Goal: Information Seeking & Learning: Learn about a topic

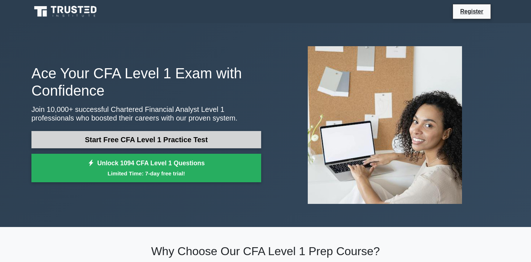
click at [187, 141] on link "Start Free CFA Level 1 Practice Test" at bounding box center [146, 139] width 230 height 17
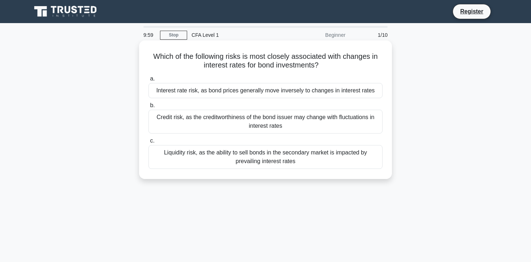
click at [220, 62] on h5 "Which of the following risks is most closely associated with changes in interes…" at bounding box center [265, 61] width 235 height 18
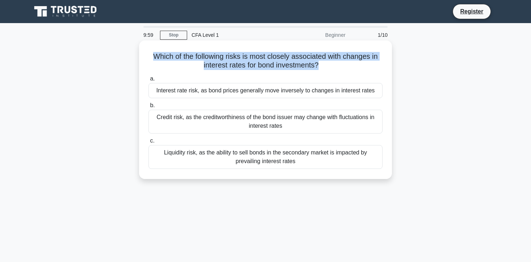
click at [220, 62] on h5 "Which of the following risks is most closely associated with changes in interes…" at bounding box center [265, 61] width 235 height 18
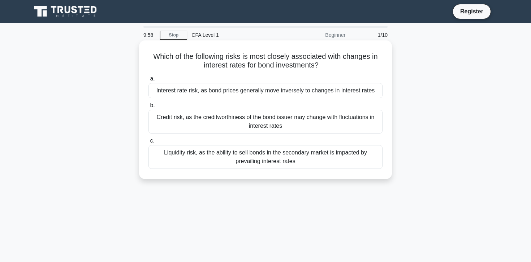
click at [237, 62] on h5 "Which of the following risks is most closely associated with changes in interes…" at bounding box center [265, 61] width 235 height 18
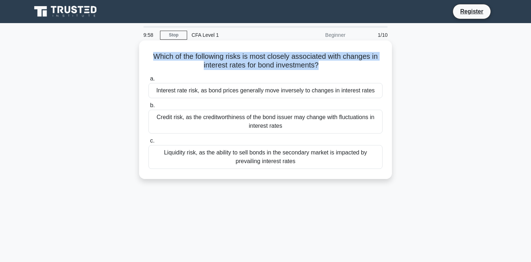
click at [237, 62] on h5 "Which of the following risks is most closely associated with changes in interes…" at bounding box center [265, 61] width 235 height 18
click at [246, 62] on h5 "Which of the following risks is most closely associated with changes in interes…" at bounding box center [265, 61] width 235 height 18
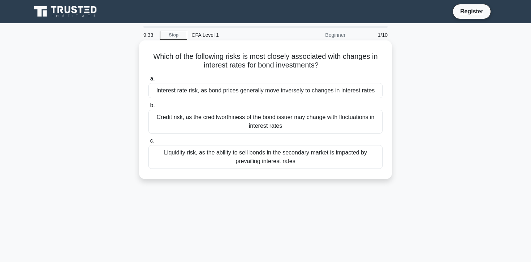
click at [235, 93] on div "Interest rate risk, as bond prices generally move inversely to changes in inter…" at bounding box center [265, 90] width 234 height 15
click at [148, 81] on input "a. Interest rate risk, as bond prices generally move inversely to changes in in…" at bounding box center [148, 79] width 0 height 5
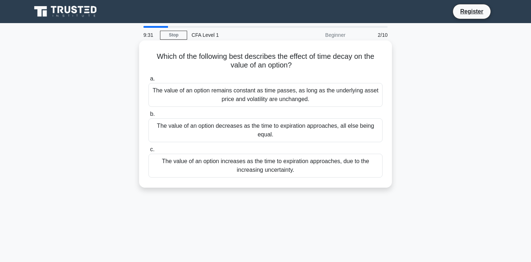
click at [235, 56] on h5 "Which of the following best describes the effect of time decay on the value of …" at bounding box center [265, 61] width 235 height 18
click at [237, 56] on h5 "Which of the following best describes the effect of time decay on the value of …" at bounding box center [265, 61] width 235 height 18
click at [253, 58] on h5 "Which of the following best describes the effect of time decay on the value of …" at bounding box center [265, 61] width 235 height 18
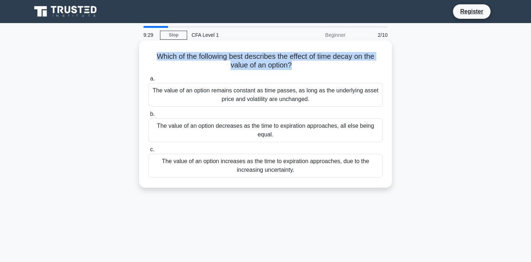
click at [253, 58] on h5 "Which of the following best describes the effect of time decay on the value of …" at bounding box center [265, 61] width 235 height 18
click at [264, 58] on h5 "Which of the following best describes the effect of time decay on the value of …" at bounding box center [265, 61] width 235 height 18
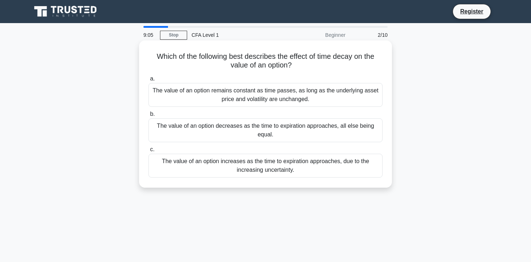
click at [242, 98] on div "The value of an option remains constant as time passes, as long as the underlyi…" at bounding box center [265, 95] width 234 height 24
click at [148, 81] on input "a. The value of an option remains constant as time passes, as long as the under…" at bounding box center [148, 79] width 0 height 5
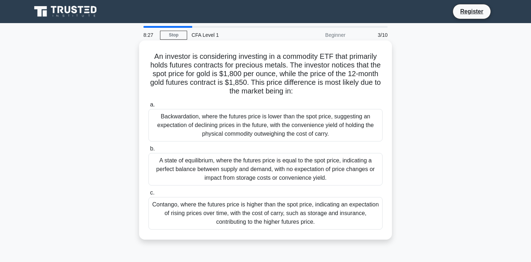
click at [252, 217] on div "Contango, where the futures price is higher than the spot price, indicating an …" at bounding box center [265, 213] width 234 height 33
click at [148, 195] on input "c. Contango, where the futures price is higher than the spot price, indicating …" at bounding box center [148, 193] width 0 height 5
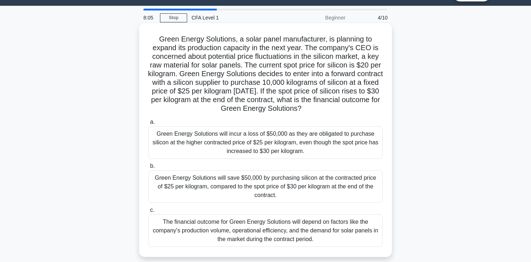
scroll to position [26, 0]
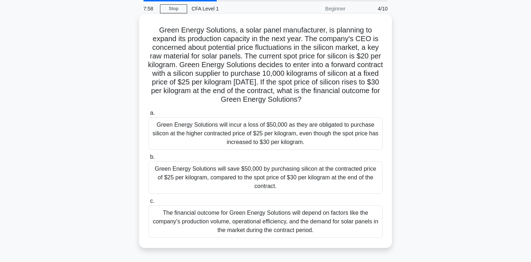
click at [291, 182] on div "Green Energy Solutions will save $50,000 by purchasing silicon at the contracte…" at bounding box center [265, 177] width 234 height 33
click at [148, 160] on input "b. Green Energy Solutions will save $50,000 by purchasing silicon at the contra…" at bounding box center [148, 157] width 0 height 5
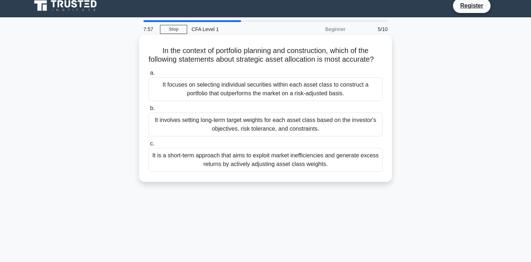
scroll to position [0, 0]
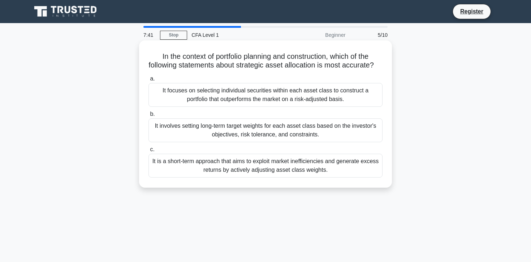
click at [276, 58] on h5 "In the context of portfolio planning and construction, which of the following s…" at bounding box center [265, 61] width 235 height 18
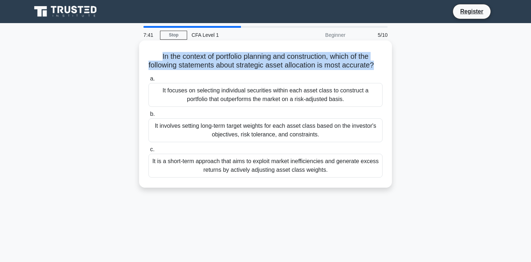
click at [276, 58] on h5 "In the context of portfolio planning and construction, which of the following s…" at bounding box center [265, 61] width 235 height 18
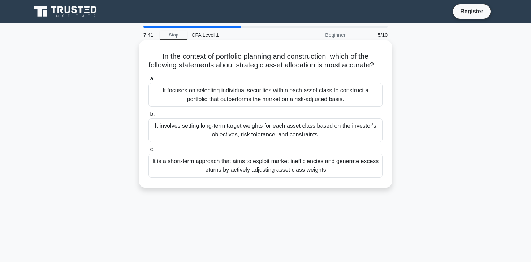
click at [287, 58] on h5 "In the context of portfolio planning and construction, which of the following s…" at bounding box center [265, 61] width 235 height 18
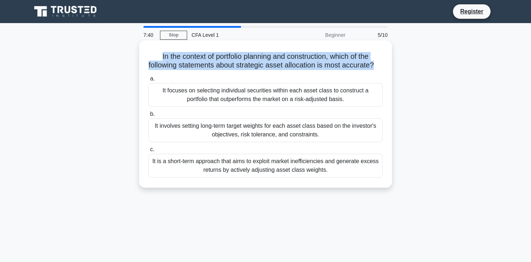
click at [287, 58] on h5 "In the context of portfolio planning and construction, which of the following s…" at bounding box center [265, 61] width 235 height 18
click at [301, 58] on h5 "In the context of portfolio planning and construction, which of the following s…" at bounding box center [265, 61] width 235 height 18
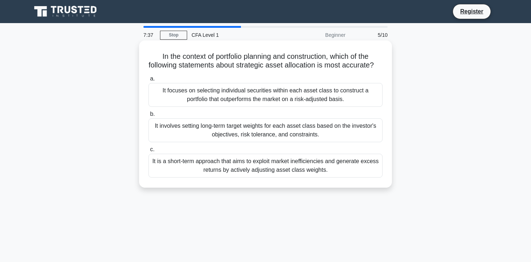
click at [301, 58] on h5 "In the context of portfolio planning and construction, which of the following s…" at bounding box center [265, 61] width 235 height 18
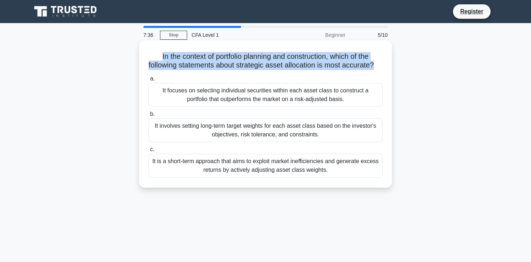
click at [314, 61] on h5 "In the context of portfolio planning and construction, which of the following s…" at bounding box center [265, 61] width 235 height 18
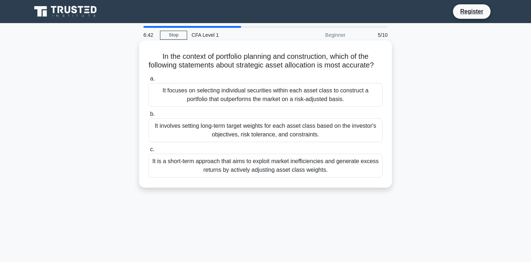
click at [273, 125] on div "It involves setting long-term target weights for each asset class based on the …" at bounding box center [265, 130] width 234 height 24
click at [148, 117] on input "b. It involves setting long-term target weights for each asset class based on t…" at bounding box center [148, 114] width 0 height 5
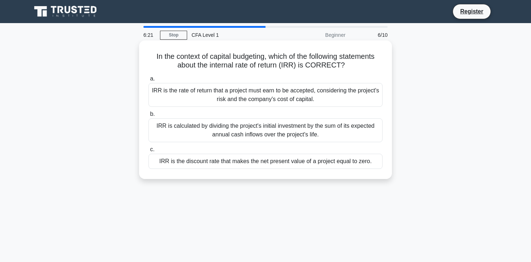
click at [303, 59] on h5 "In the context of capital budgeting, which of the following statements about th…" at bounding box center [265, 61] width 235 height 18
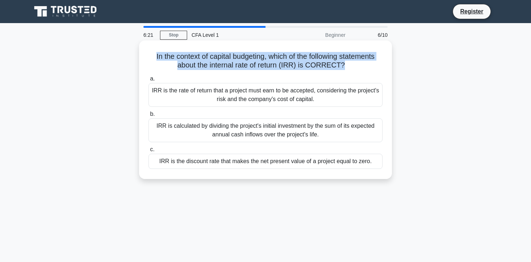
click at [303, 59] on h5 "In the context of capital budgeting, which of the following statements about th…" at bounding box center [265, 61] width 235 height 18
click at [314, 59] on h5 "In the context of capital budgeting, which of the following statements about th…" at bounding box center [265, 61] width 235 height 18
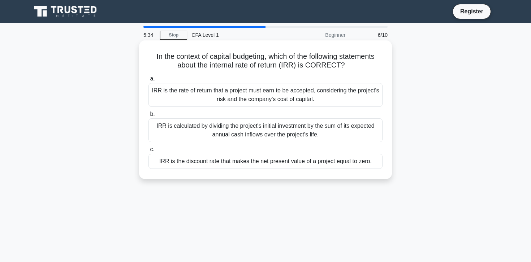
click at [285, 159] on div "IRR is the discount rate that makes the net present value of a project equal to…" at bounding box center [265, 161] width 234 height 15
click at [148, 152] on input "c. IRR is the discount rate that makes the net present value of a project equal…" at bounding box center [148, 149] width 0 height 5
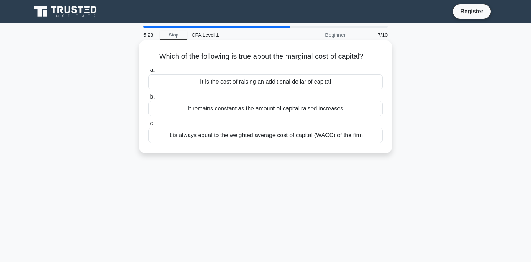
click at [271, 80] on div "It is the cost of raising an additional dollar of capital" at bounding box center [265, 81] width 234 height 15
click at [148, 73] on input "a. It is the cost of raising an additional dollar of capital" at bounding box center [148, 70] width 0 height 5
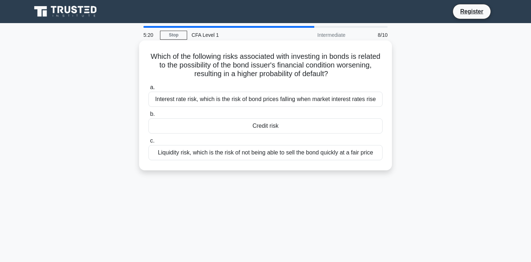
click at [255, 62] on h5 "Which of the following risks associated with investing in bonds is related to t…" at bounding box center [265, 65] width 235 height 27
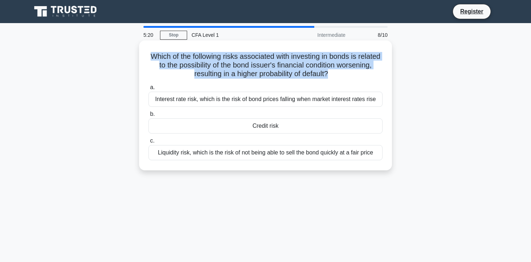
click at [258, 61] on h5 "Which of the following risks associated with investing in bonds is related to t…" at bounding box center [265, 65] width 235 height 27
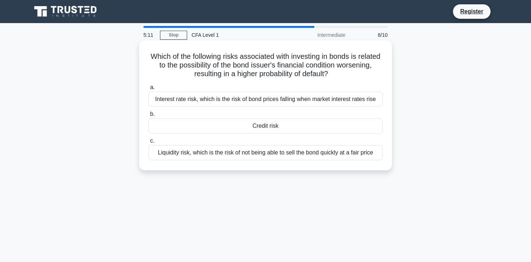
click at [230, 125] on div "Credit risk" at bounding box center [265, 125] width 234 height 15
click at [148, 117] on input "b. Credit risk" at bounding box center [148, 114] width 0 height 5
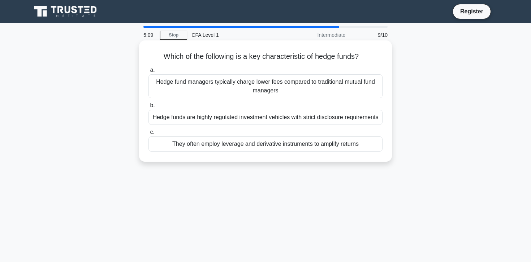
click at [222, 59] on h5 "Which of the following is a key characteristic of hedge funds? .spinner_0XTQ{tr…" at bounding box center [265, 56] width 235 height 9
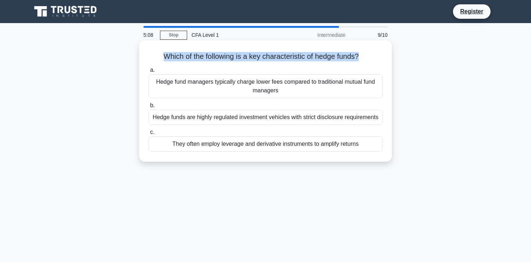
click at [235, 54] on h5 "Which of the following is a key characteristic of hedge funds? .spinner_0XTQ{tr…" at bounding box center [265, 56] width 235 height 9
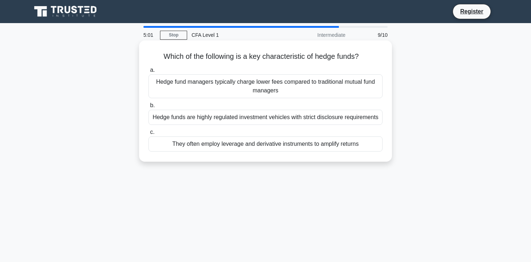
click at [218, 144] on div "They often employ leverage and derivative instruments to amplify returns" at bounding box center [265, 144] width 234 height 15
click at [148, 135] on input "c. They often employ leverage and derivative instruments to amplify returns" at bounding box center [148, 132] width 0 height 5
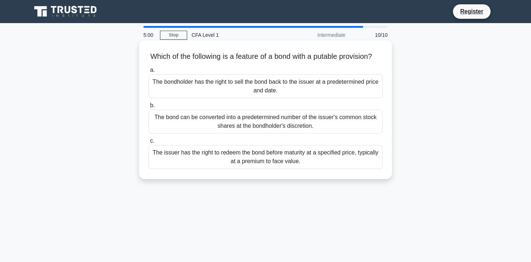
click at [246, 56] on h5 "Which of the following is a feature of a bond with a putable provision? .spinne…" at bounding box center [265, 56] width 235 height 9
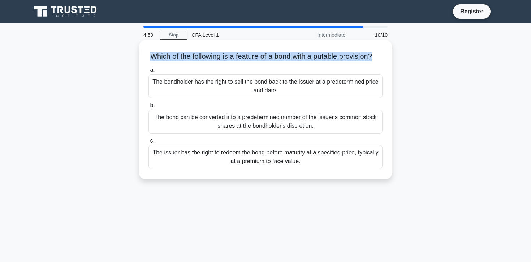
click at [246, 56] on h5 "Which of the following is a feature of a bond with a putable provision? .spinne…" at bounding box center [265, 56] width 235 height 9
click at [267, 56] on h5 "Which of the following is a feature of a bond with a putable provision? .spinne…" at bounding box center [265, 56] width 235 height 9
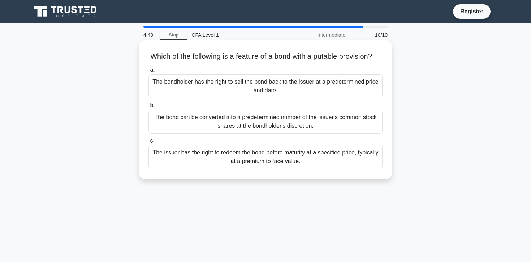
click at [249, 90] on div "The bondholder has the right to sell the bond back to the issuer at a predeterm…" at bounding box center [265, 86] width 234 height 24
click at [148, 73] on input "a. The bondholder has the right to sell the bond back to the issuer at a predet…" at bounding box center [148, 70] width 0 height 5
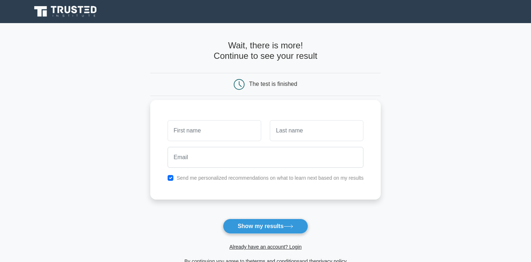
click at [248, 133] on input "text" at bounding box center [215, 130] width 94 height 21
type input "Lakshya"
type input "Sarraf"
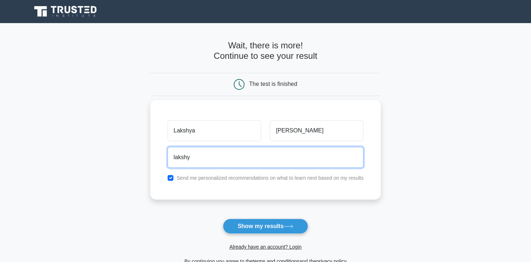
type input "lakshya4877@gmail.com"
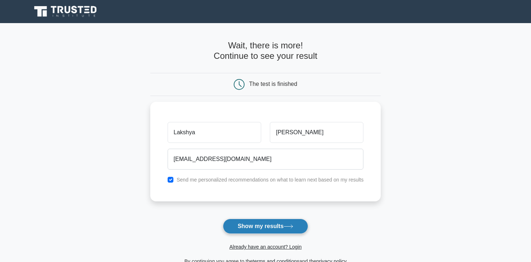
click at [267, 221] on button "Show my results" at bounding box center [265, 226] width 85 height 15
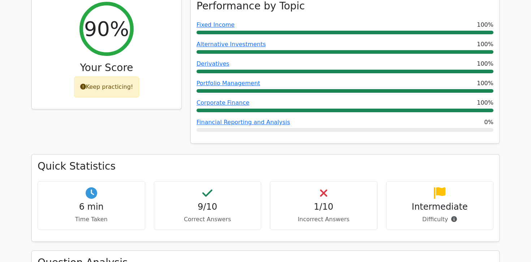
scroll to position [309, 0]
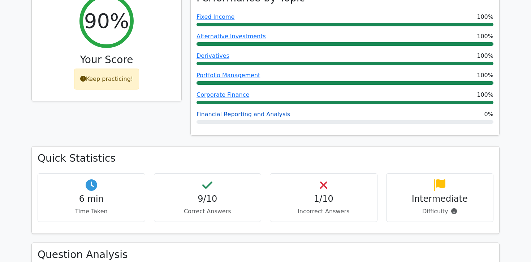
click at [233, 111] on link "Financial Reporting and Analysis" at bounding box center [243, 114] width 94 height 7
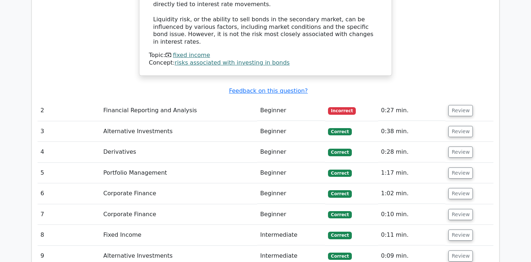
scroll to position [816, 0]
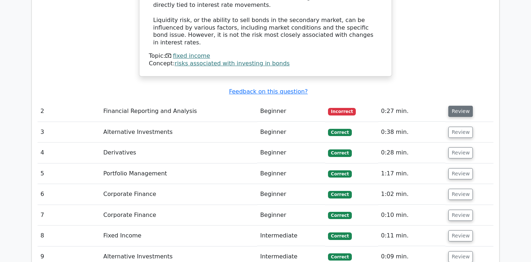
click at [453, 106] on button "Review" at bounding box center [460, 111] width 25 height 11
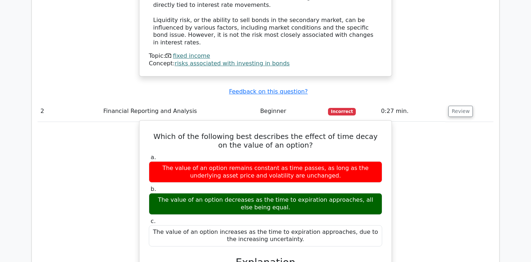
scroll to position [828, 0]
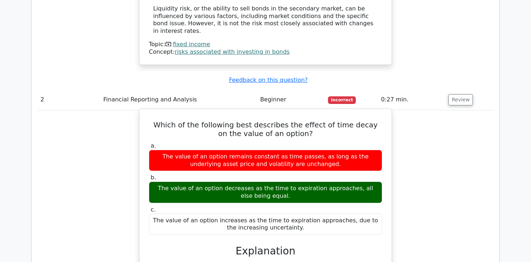
click at [259, 121] on h5 "Which of the following best describes the effect of time decay on the value of …" at bounding box center [265, 129] width 235 height 17
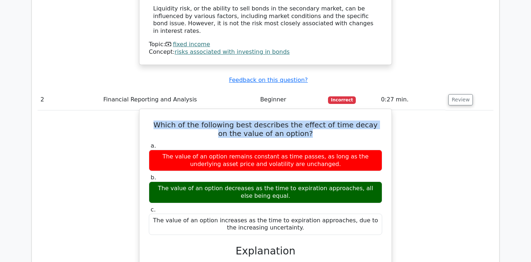
click at [262, 121] on h5 "Which of the following best describes the effect of time decay on the value of …" at bounding box center [265, 129] width 235 height 17
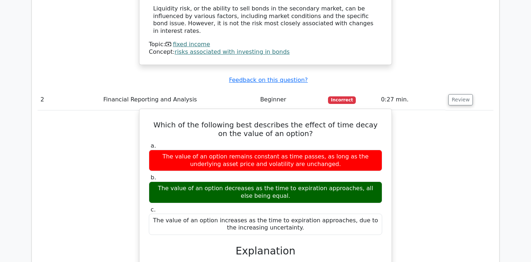
click at [262, 121] on h5 "Which of the following best describes the effect of time decay on the value of …" at bounding box center [265, 129] width 235 height 17
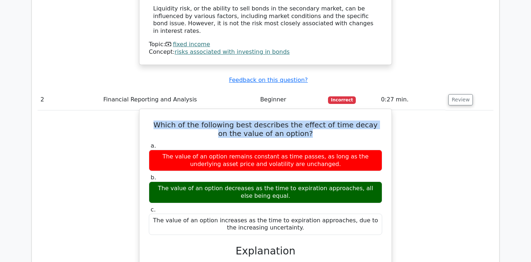
click at [276, 121] on h5 "Which of the following best describes the effect of time decay on the value of …" at bounding box center [265, 129] width 235 height 17
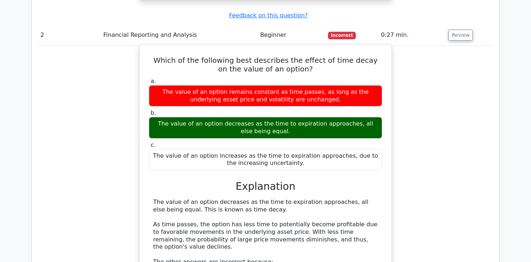
scroll to position [903, 0]
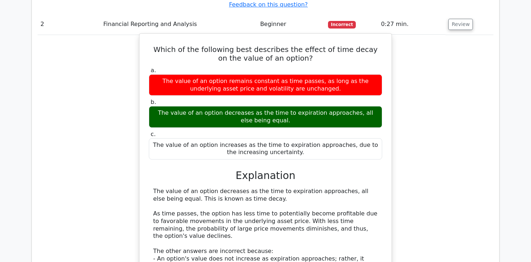
click at [212, 188] on div "The value of an option decreases as the time to expiration approaches, all else…" at bounding box center [265, 240] width 225 height 105
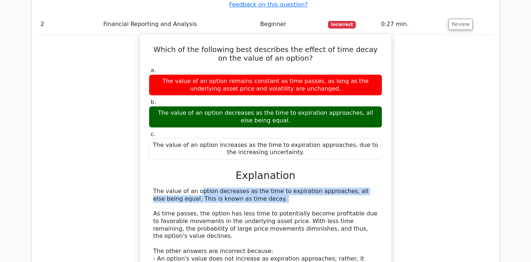
click at [224, 188] on div "The value of an option decreases as the time to expiration approaches, all else…" at bounding box center [265, 240] width 225 height 105
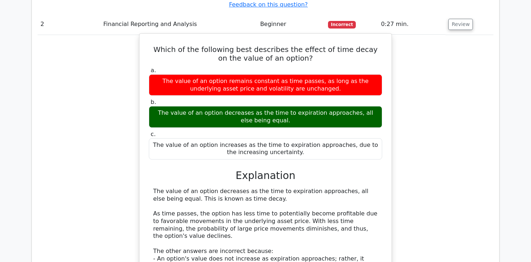
click at [215, 188] on div "The value of an option decreases as the time to expiration approaches, all else…" at bounding box center [265, 240] width 225 height 105
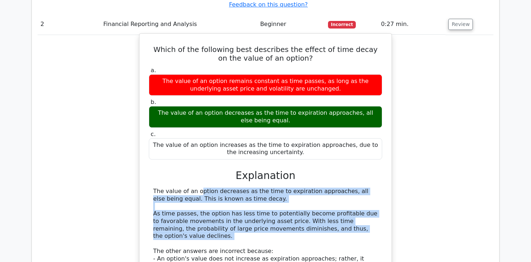
drag, startPoint x: 215, startPoint y: 148, endPoint x: 230, endPoint y: 193, distance: 47.9
click at [230, 193] on div "The value of an option decreases as the time to expiration approaches, all else…" at bounding box center [265, 240] width 225 height 105
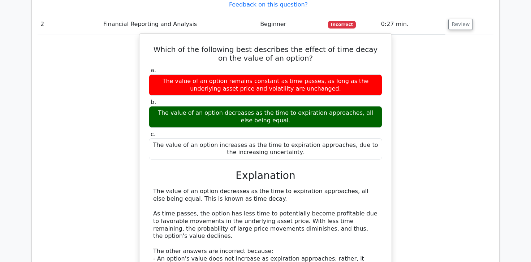
click at [229, 188] on div "The value of an option decreases as the time to expiration approaches, all else…" at bounding box center [265, 240] width 225 height 105
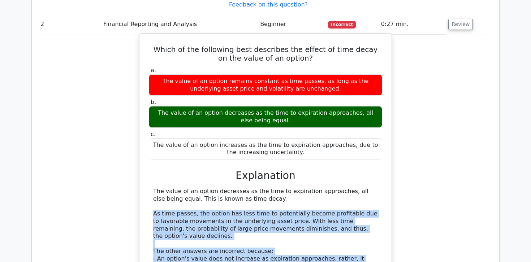
drag, startPoint x: 229, startPoint y: 179, endPoint x: 230, endPoint y: 238, distance: 58.9
click at [230, 238] on div "The value of an option decreases as the time to expiration approaches, all else…" at bounding box center [265, 240] width 225 height 105
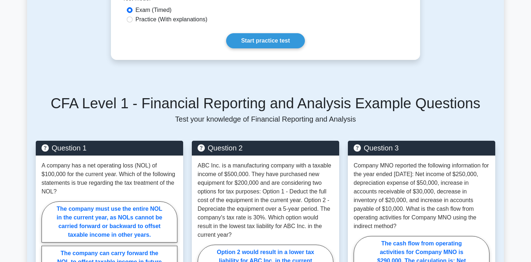
scroll to position [275, 0]
